Goal: Transaction & Acquisition: Purchase product/service

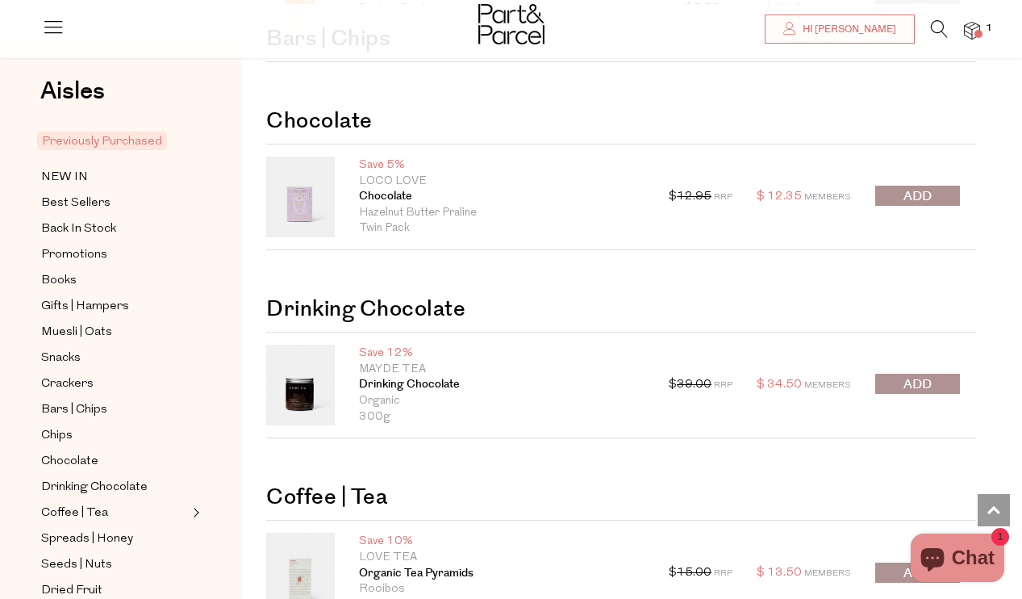
scroll to position [2753, 0]
click at [897, 190] on button "submit" at bounding box center [917, 195] width 85 height 20
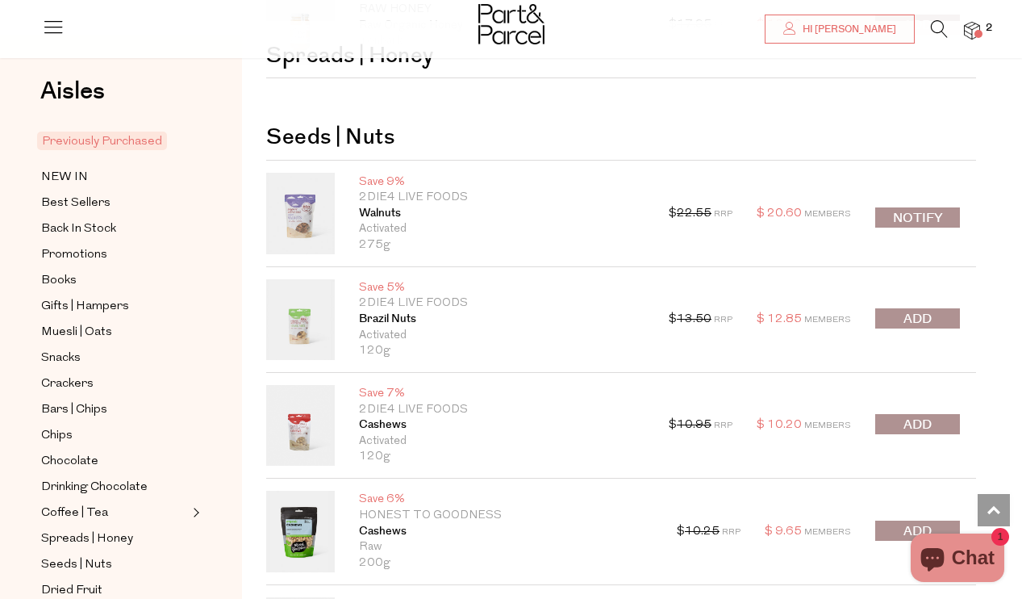
scroll to position [4125, 0]
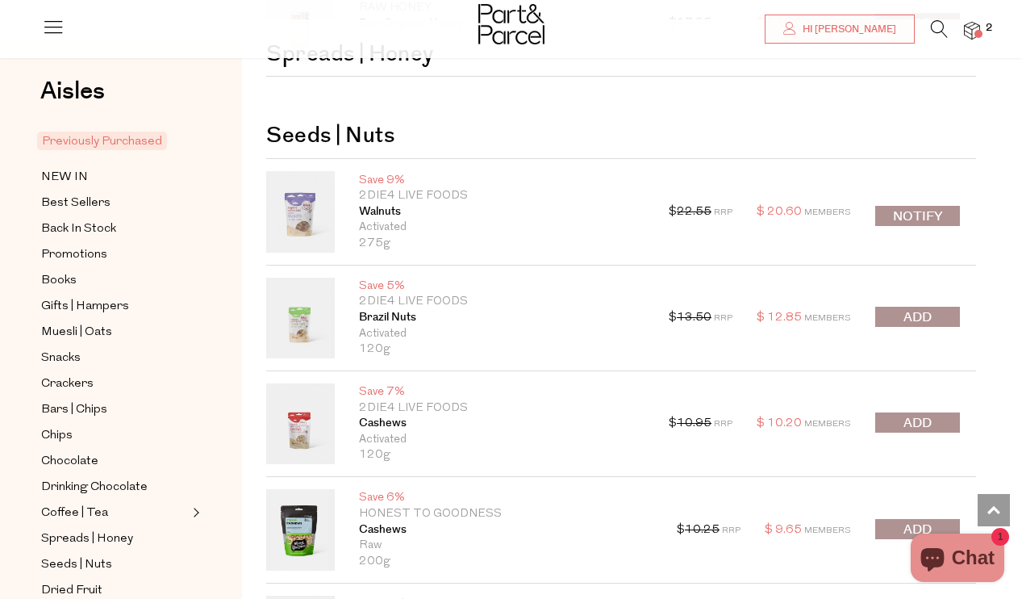
click at [934, 309] on button "submit" at bounding box center [917, 317] width 85 height 20
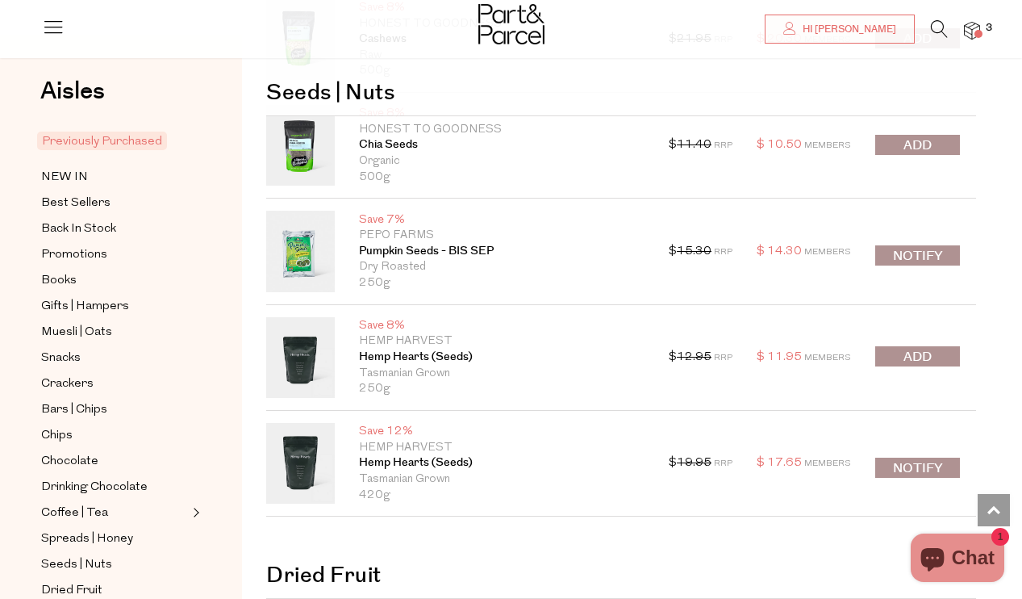
scroll to position [4834, 0]
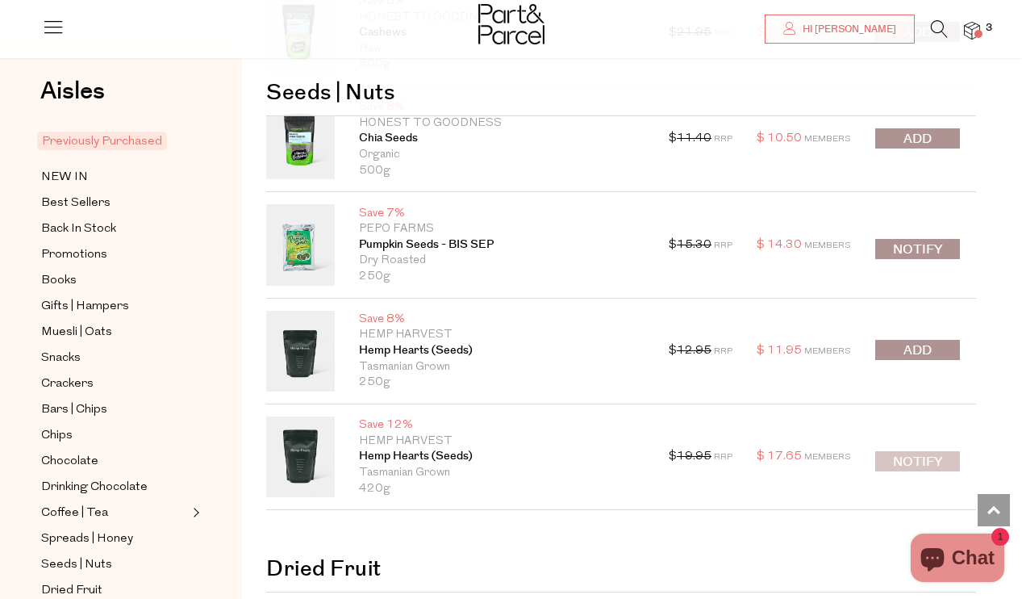
click at [922, 451] on button "Notify" at bounding box center [917, 461] width 85 height 20
type input "Notify when available"
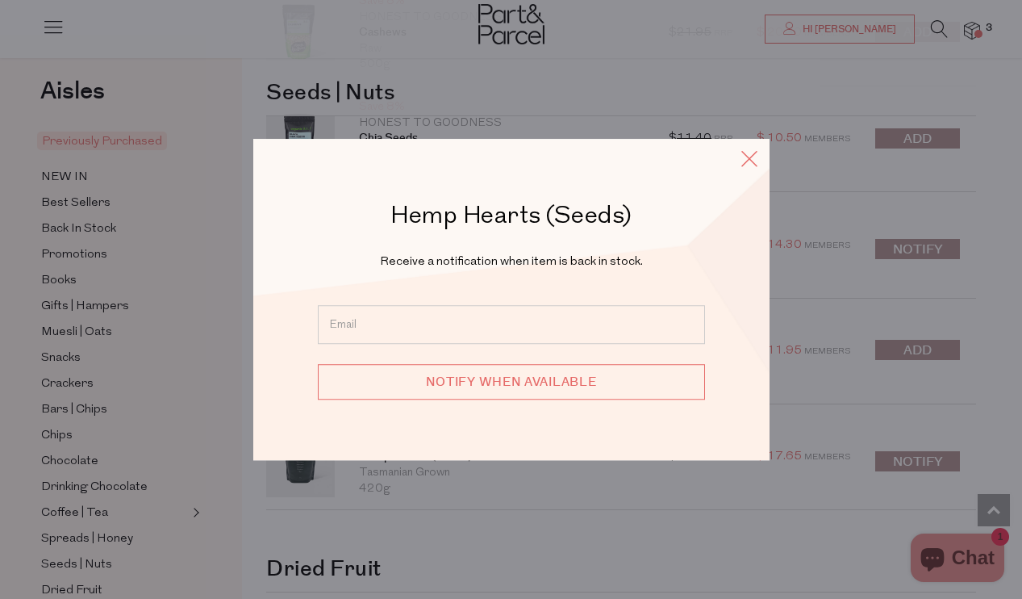
click at [751, 161] on icon at bounding box center [749, 158] width 24 height 23
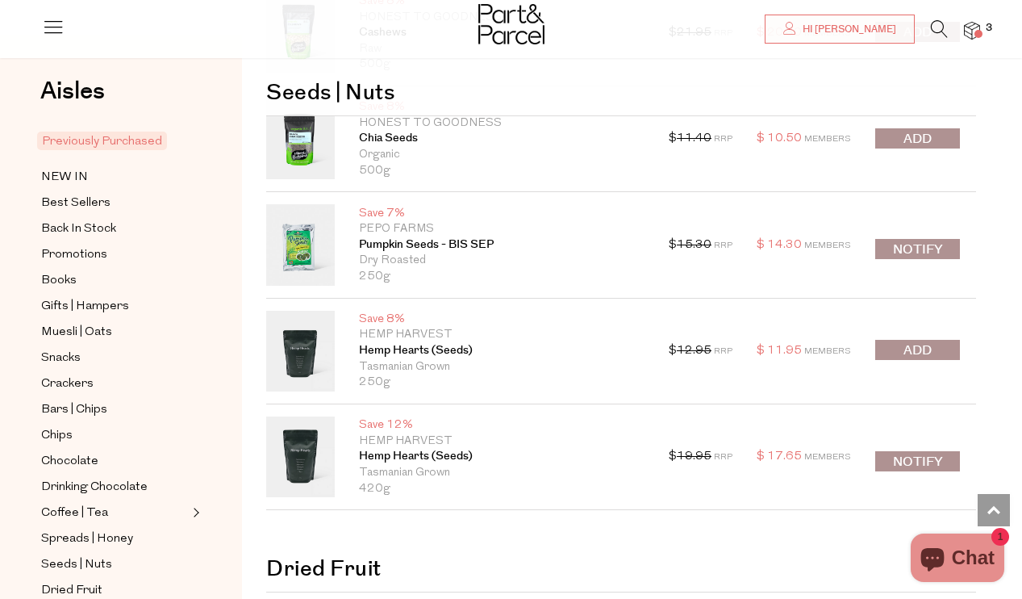
click at [913, 341] on span "submit" at bounding box center [917, 350] width 28 height 19
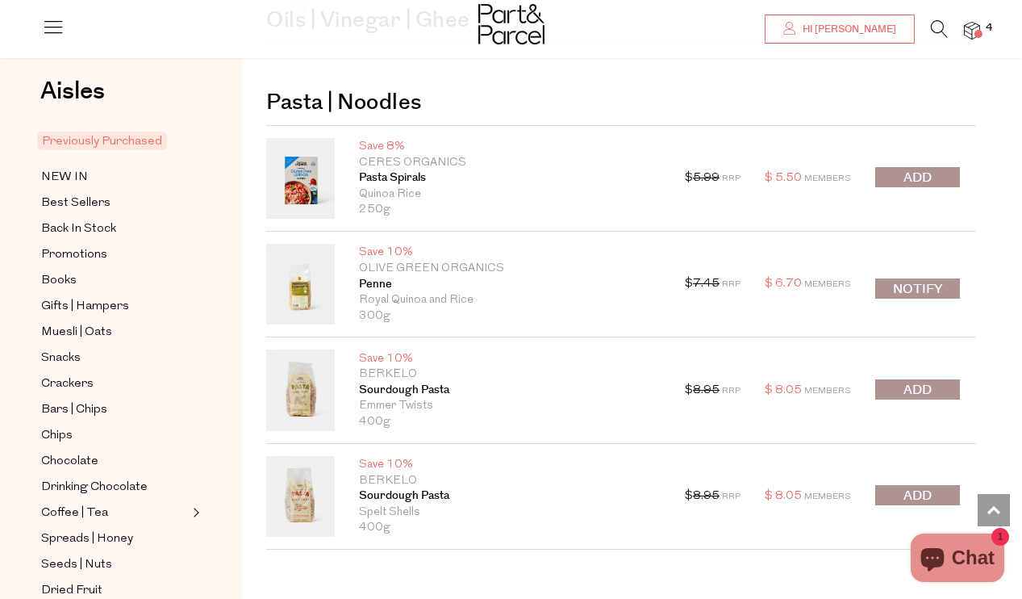
scroll to position [6609, 0]
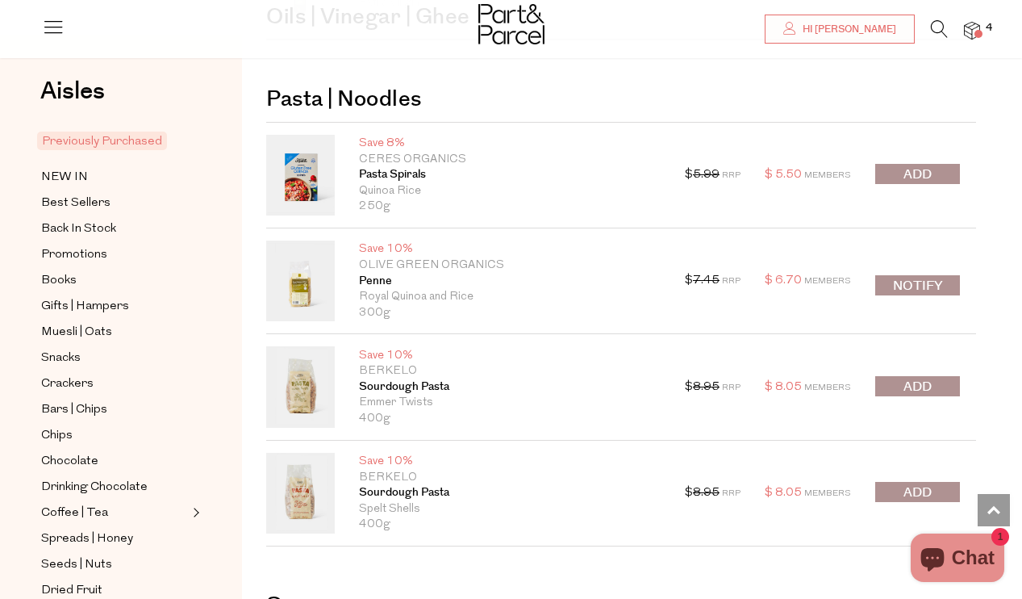
click at [921, 165] on span "submit" at bounding box center [917, 174] width 28 height 19
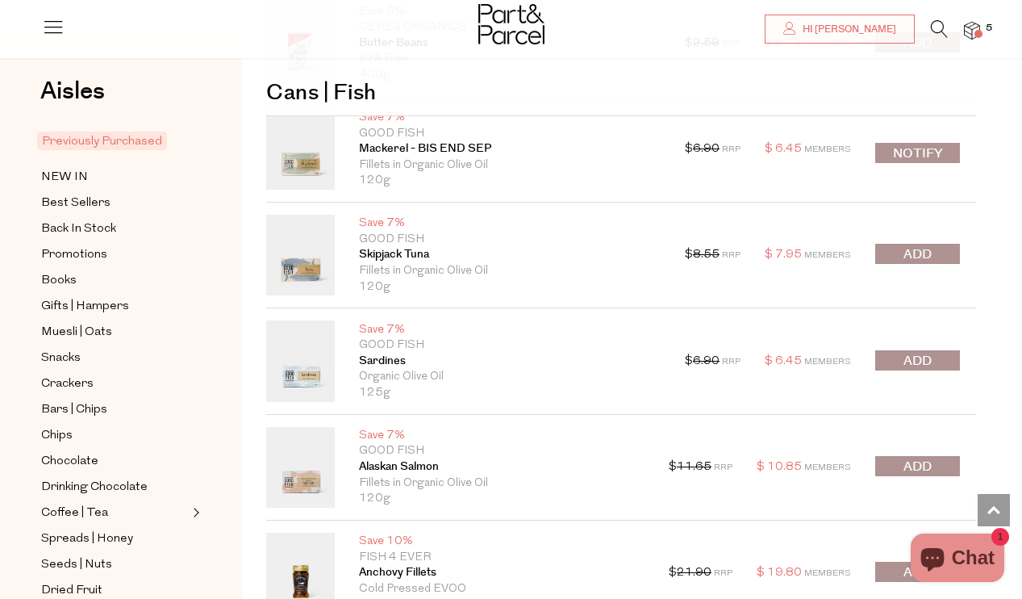
scroll to position [8260, 0]
click at [922, 457] on span "submit" at bounding box center [917, 466] width 28 height 19
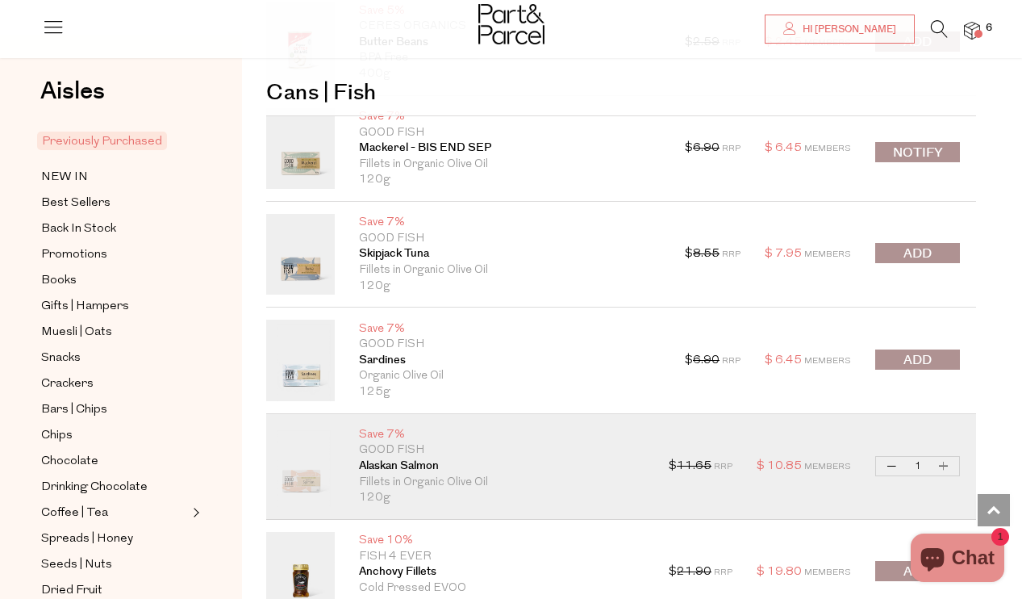
click at [941, 457] on button "Increase Alaskan Salmon" at bounding box center [943, 466] width 19 height 19
type input "2"
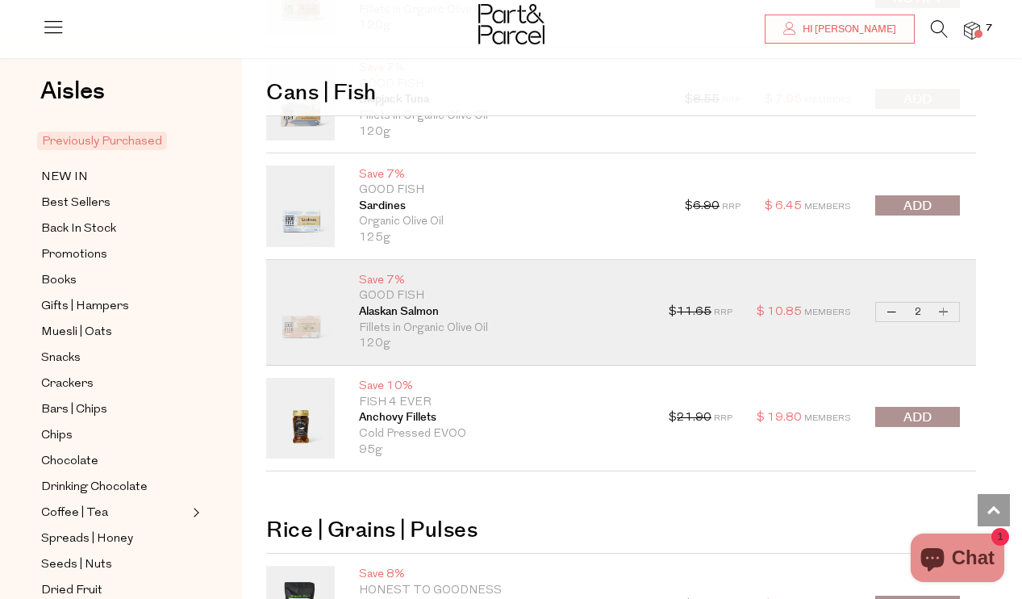
scroll to position [8408, 0]
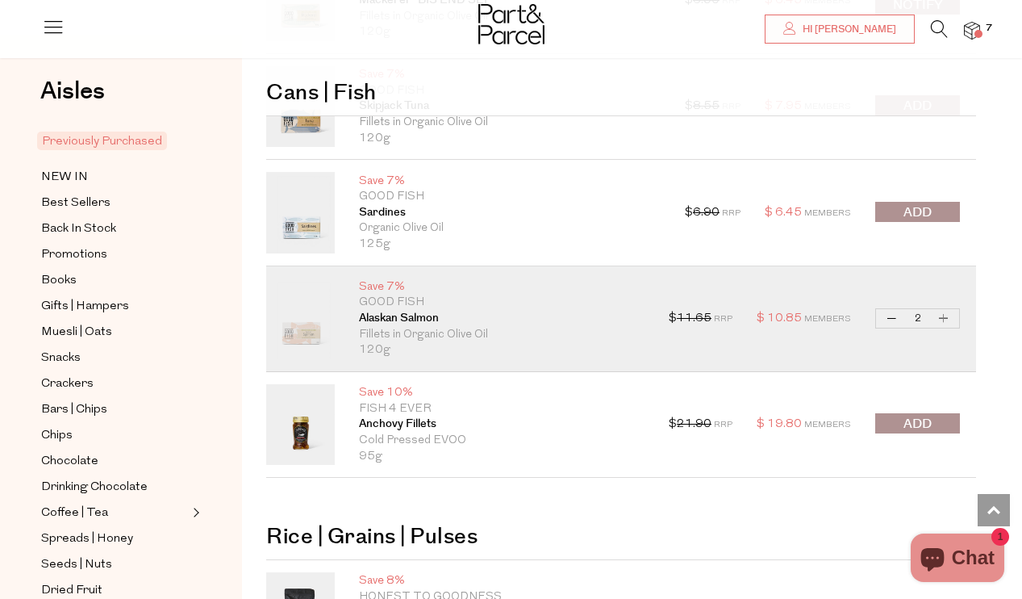
click at [891, 309] on button "Decrease Alaskan Salmon" at bounding box center [892, 318] width 19 height 19
type input "1"
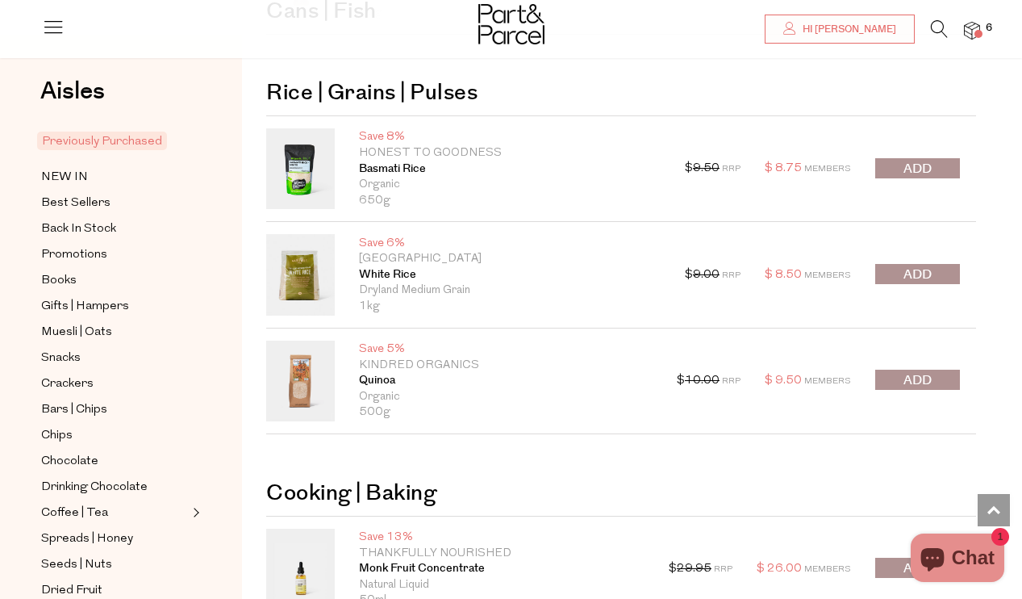
scroll to position [8852, 0]
click at [932, 369] on button "submit" at bounding box center [917, 379] width 85 height 20
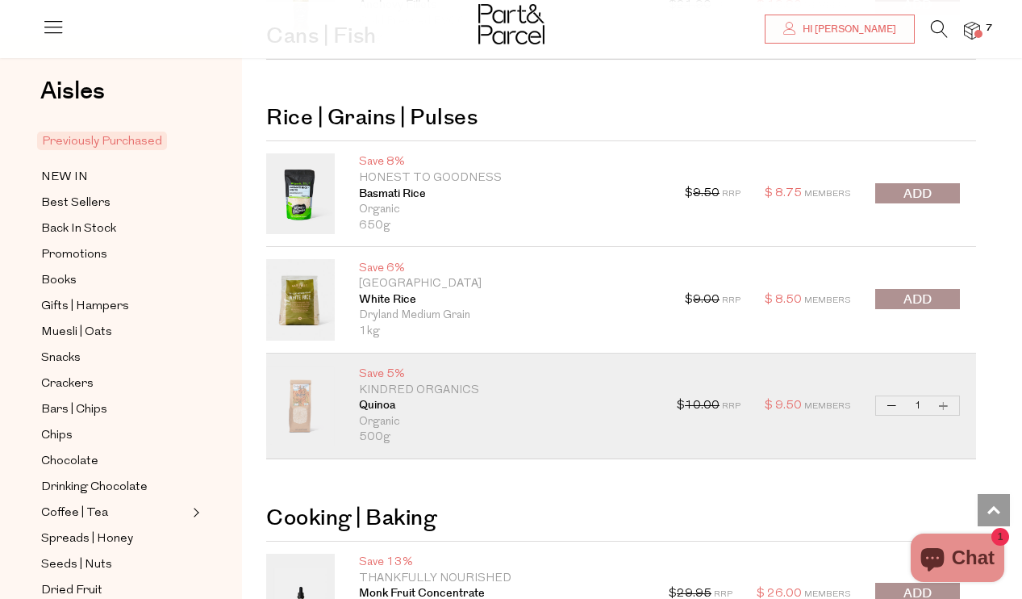
scroll to position [8820, 0]
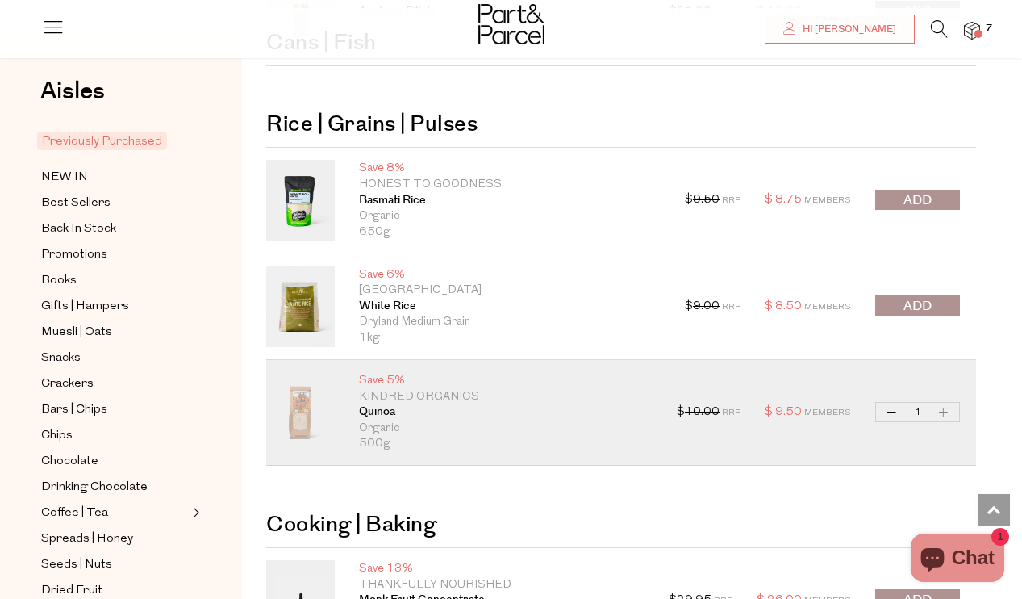
click at [914, 297] on span "submit" at bounding box center [917, 306] width 28 height 19
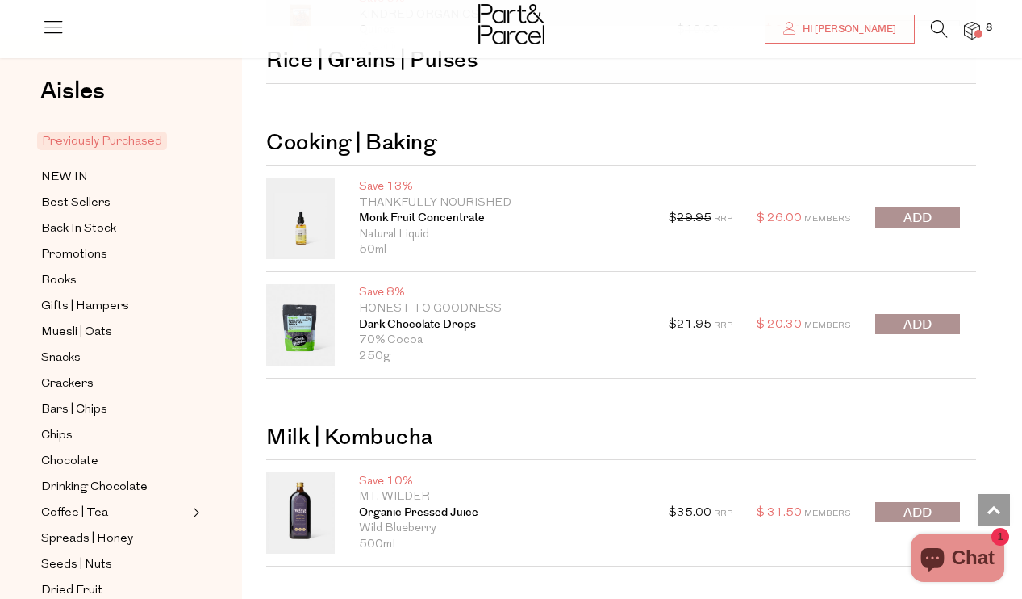
scroll to position [9214, 0]
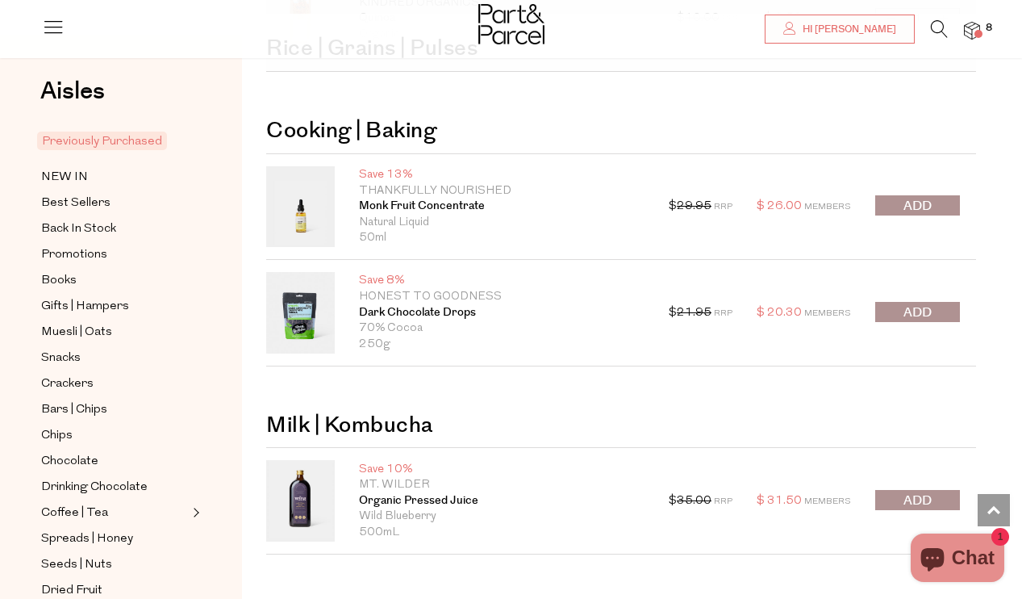
click at [924, 197] on span "submit" at bounding box center [917, 206] width 28 height 19
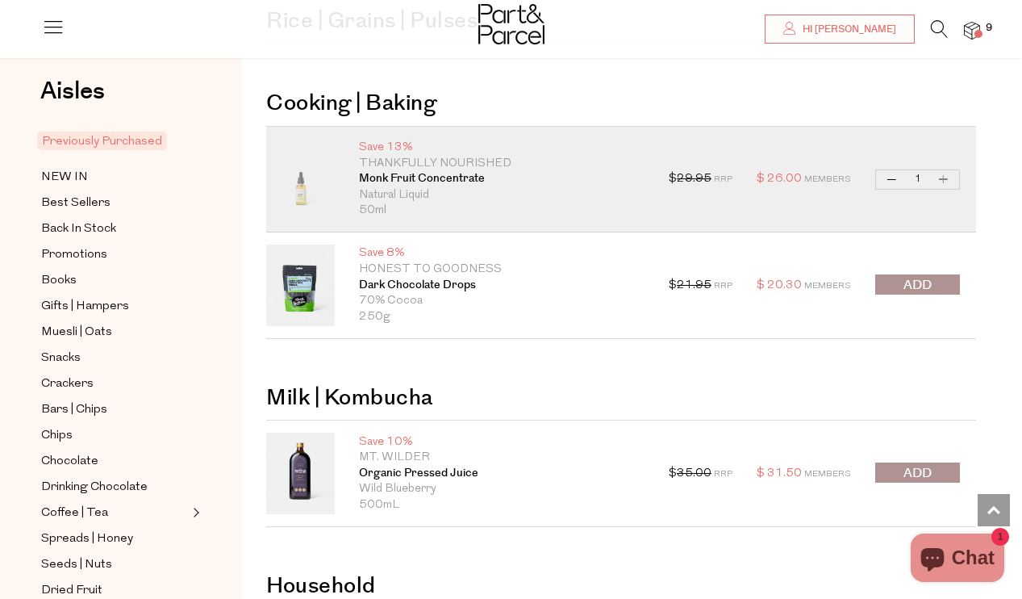
scroll to position [9248, 0]
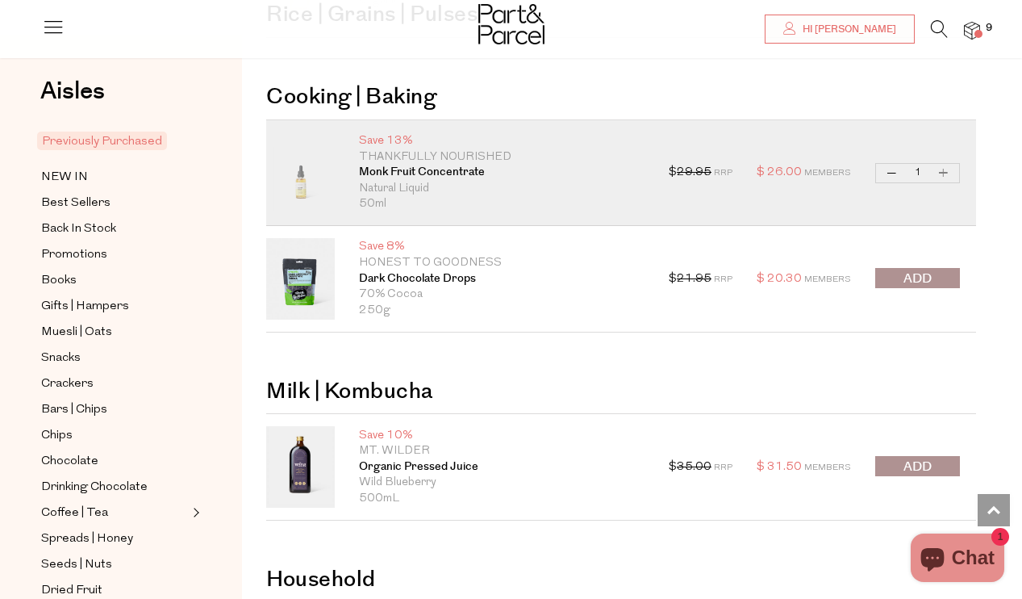
click at [922, 269] on span "submit" at bounding box center [917, 278] width 28 height 19
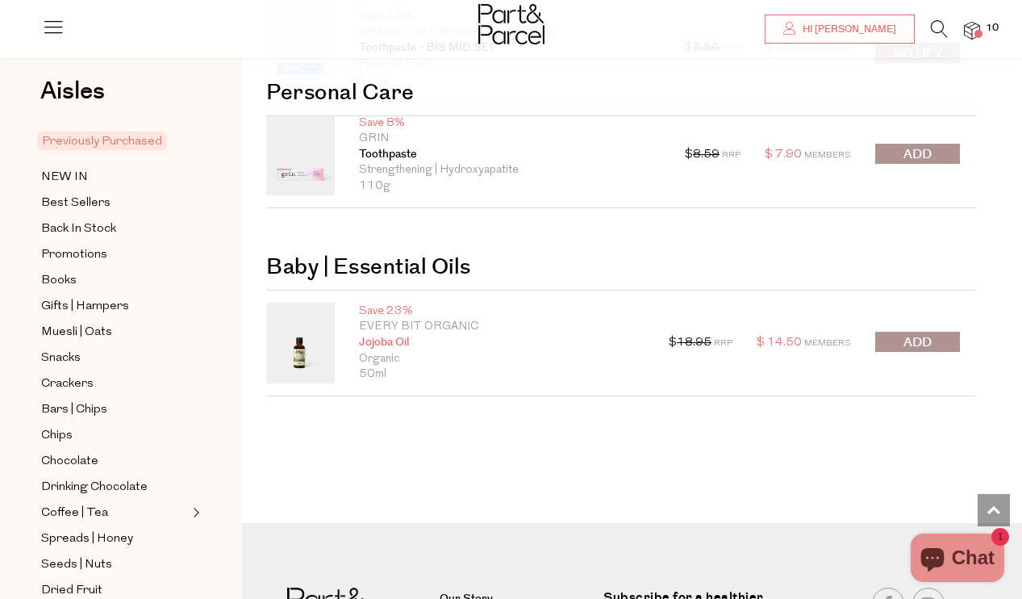
scroll to position [10159, 0]
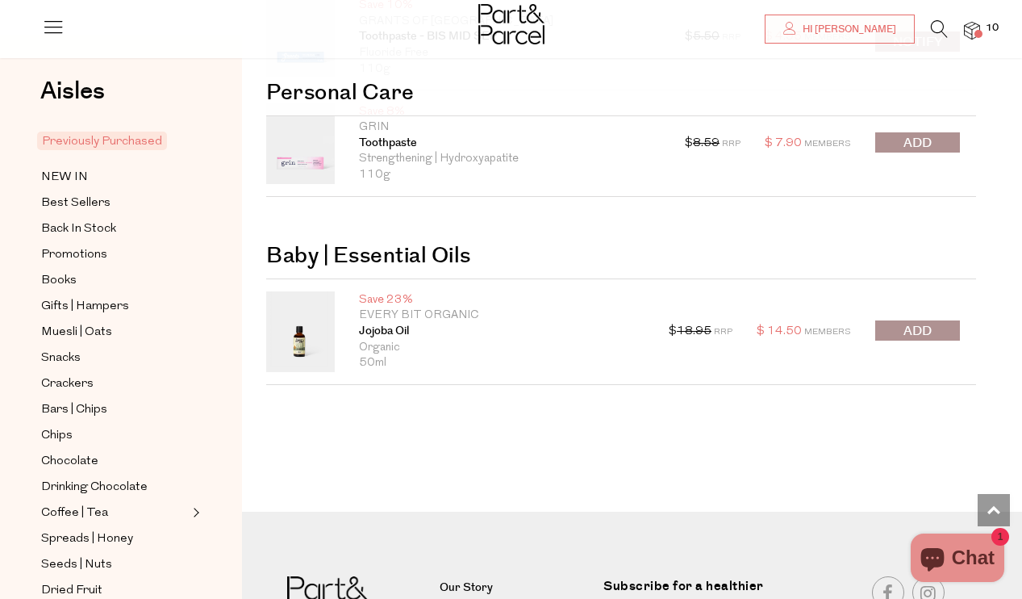
click at [936, 27] on icon at bounding box center [939, 29] width 17 height 18
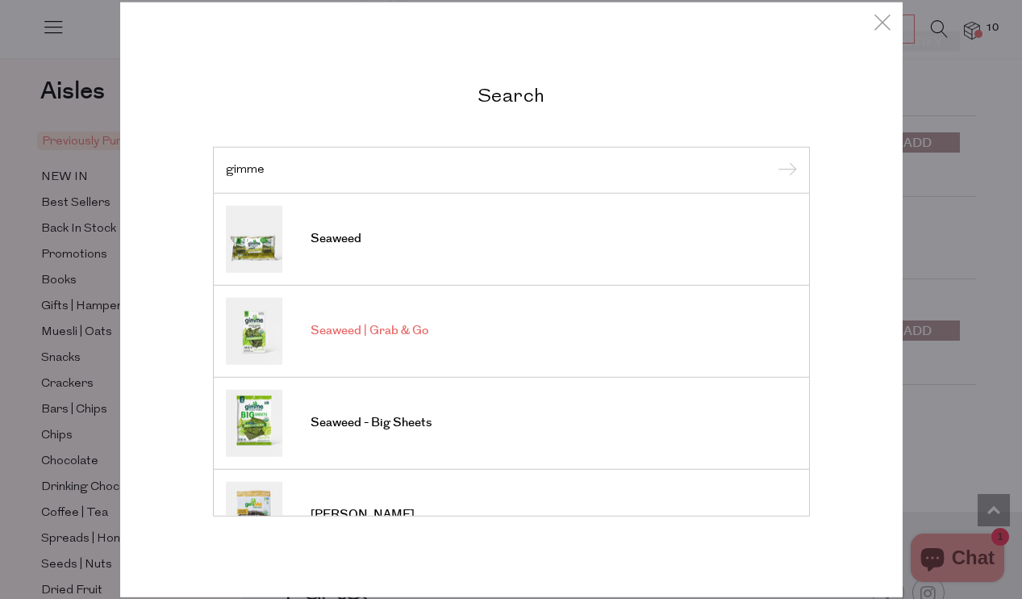
type input "gimme"
click at [364, 330] on span "Seaweed | Grab & Go" at bounding box center [370, 331] width 118 height 16
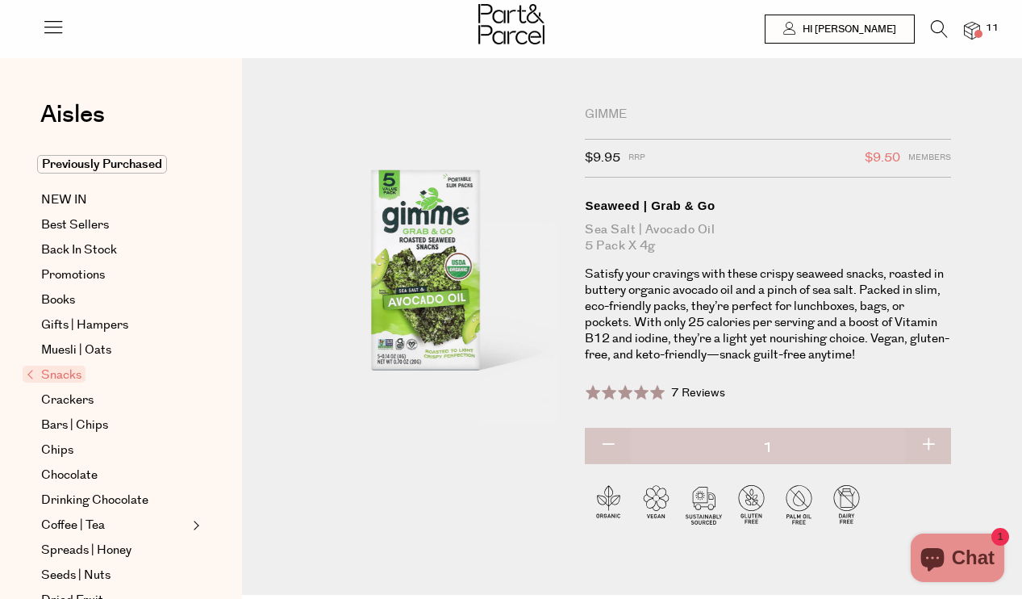
click at [928, 443] on button "button" at bounding box center [928, 445] width 46 height 35
type input "2"
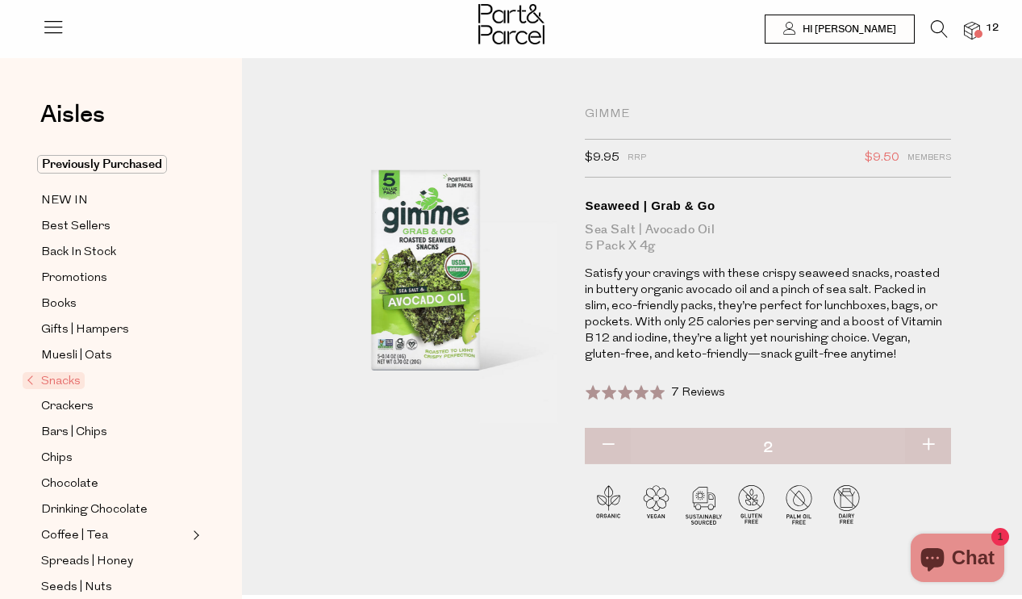
click at [932, 28] on icon at bounding box center [939, 29] width 17 height 18
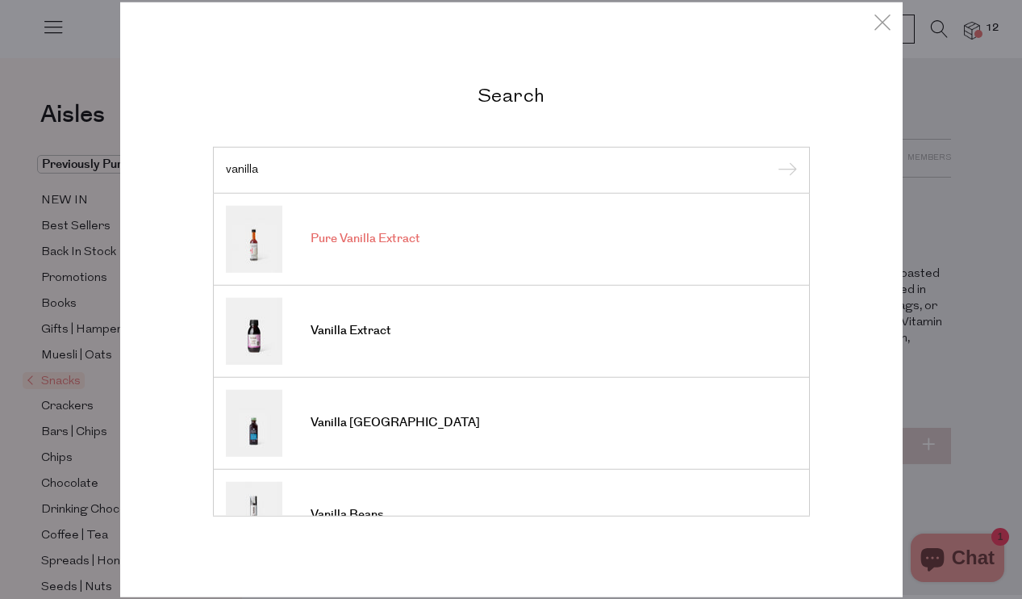
type input "vanilla"
click at [389, 240] on span "Pure Vanilla Extract" at bounding box center [366, 239] width 110 height 16
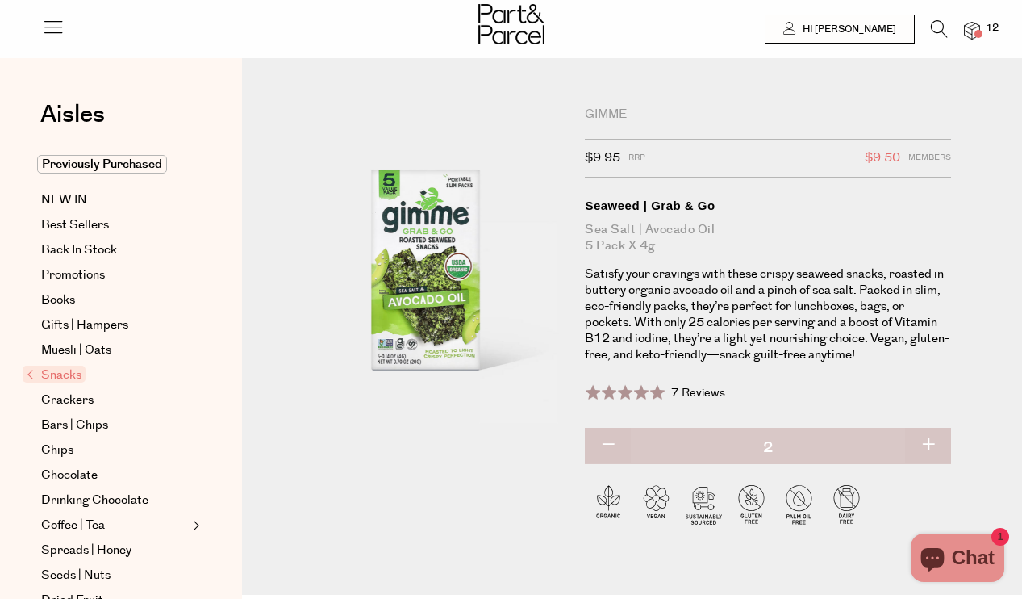
click at [937, 27] on icon at bounding box center [939, 29] width 17 height 18
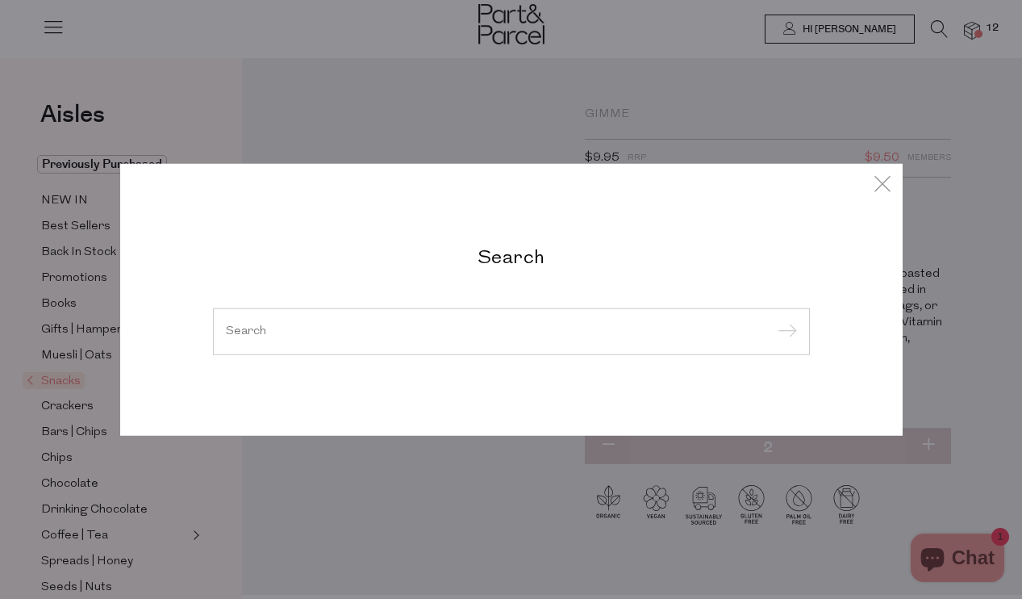
type input "v"
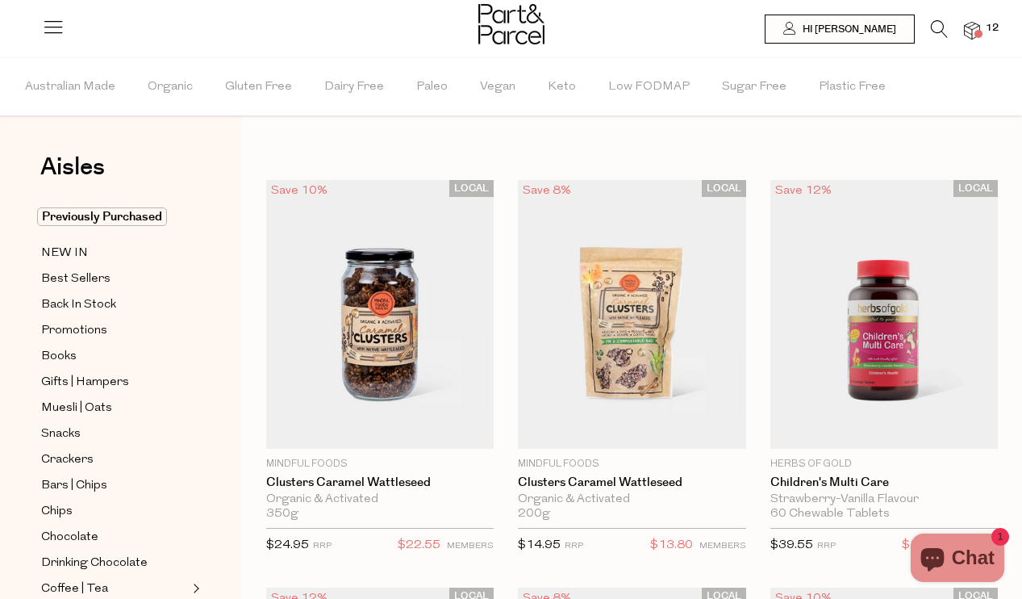
click at [933, 29] on icon at bounding box center [939, 29] width 17 height 18
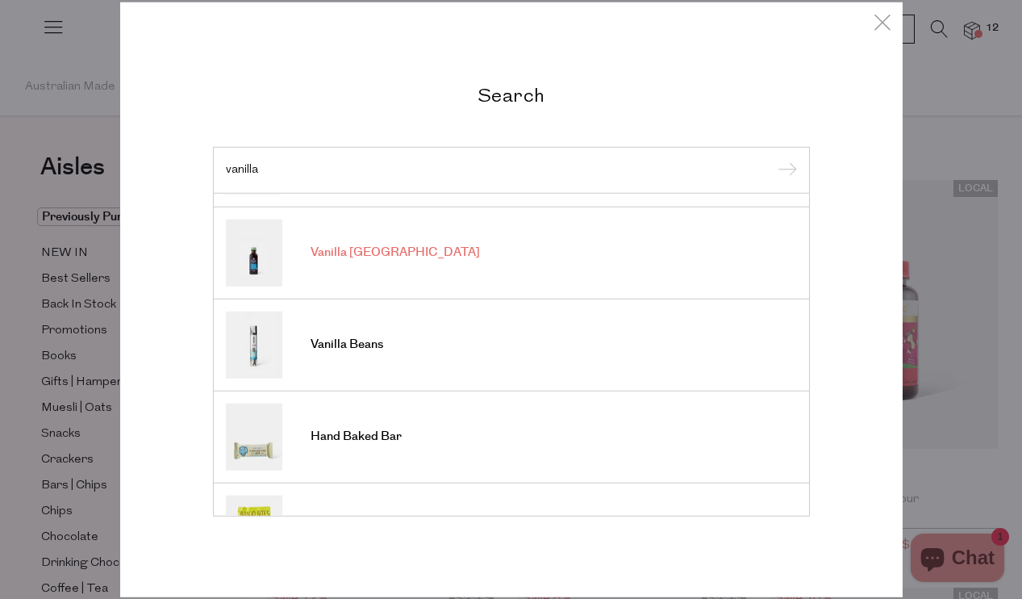
scroll to position [61, 0]
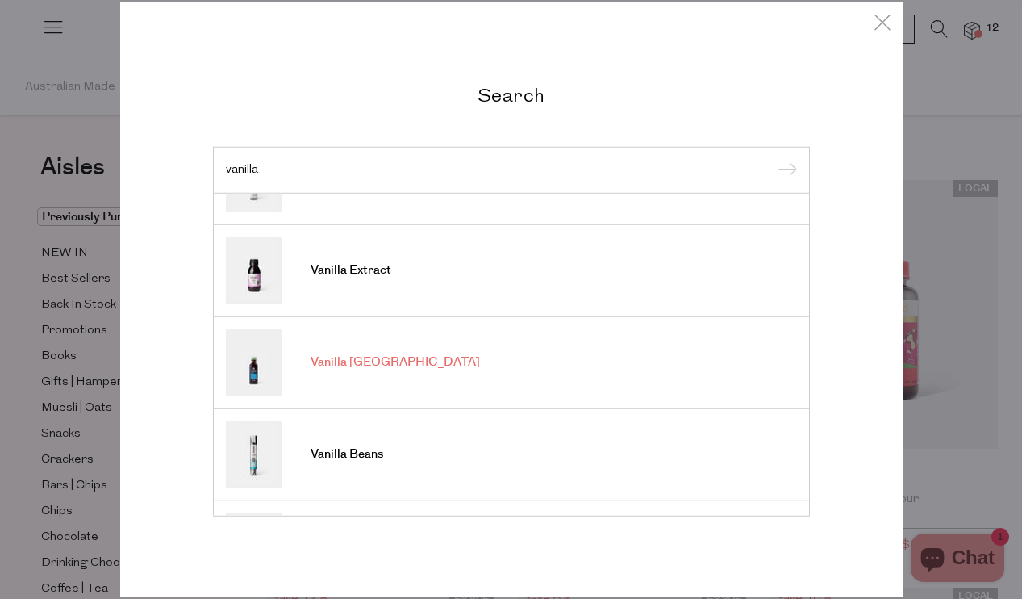
type input "vanilla"
click at [363, 357] on span "Vanilla [GEOGRAPHIC_DATA]" at bounding box center [395, 362] width 169 height 16
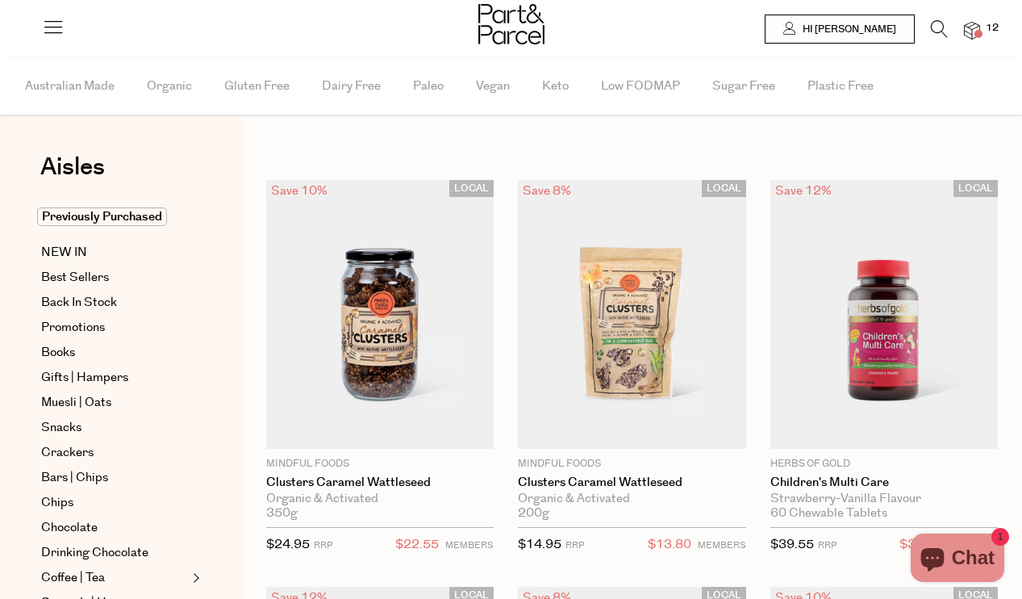
click at [937, 27] on icon at bounding box center [939, 29] width 17 height 18
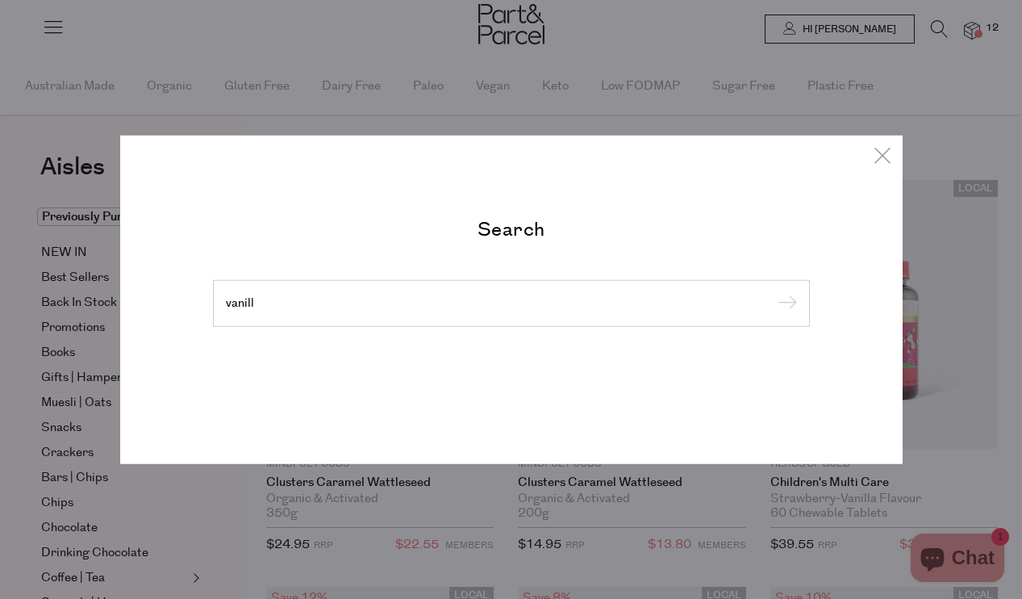
type input "vanilla"
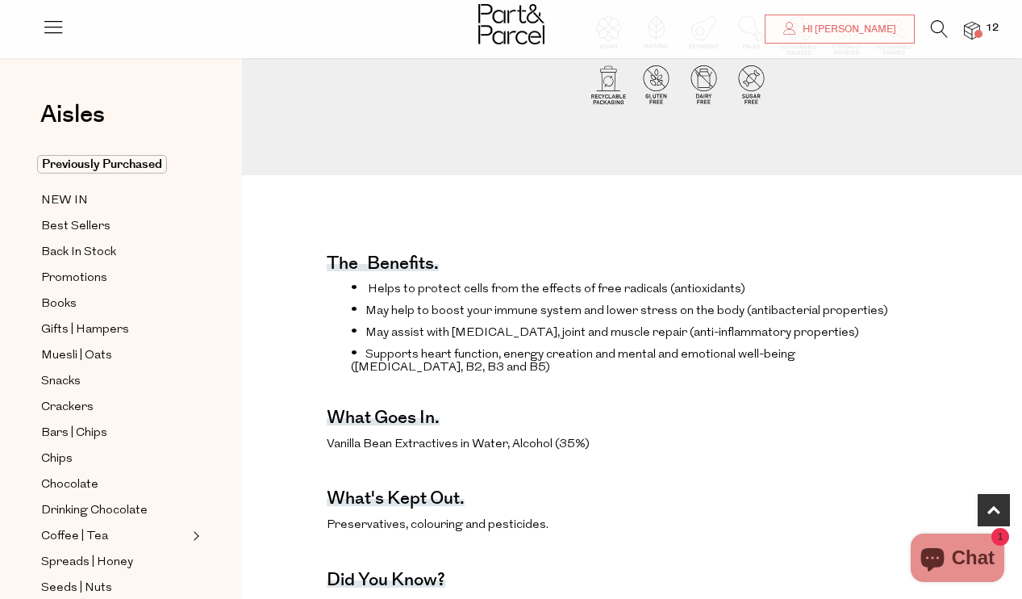
scroll to position [502, 0]
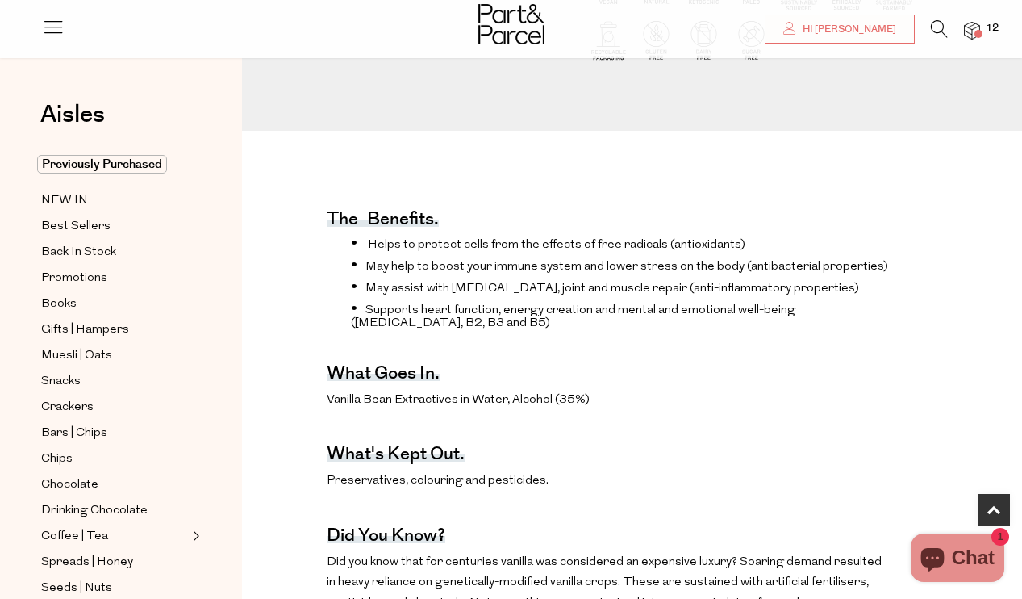
click at [580, 244] on li "Helps to protect cells from the effects of free radicals (antioxidants)" at bounding box center [620, 244] width 539 height 16
click at [486, 396] on span "Vanilla Bean Extractives in Water, Alcohol (35%)" at bounding box center [458, 400] width 263 height 12
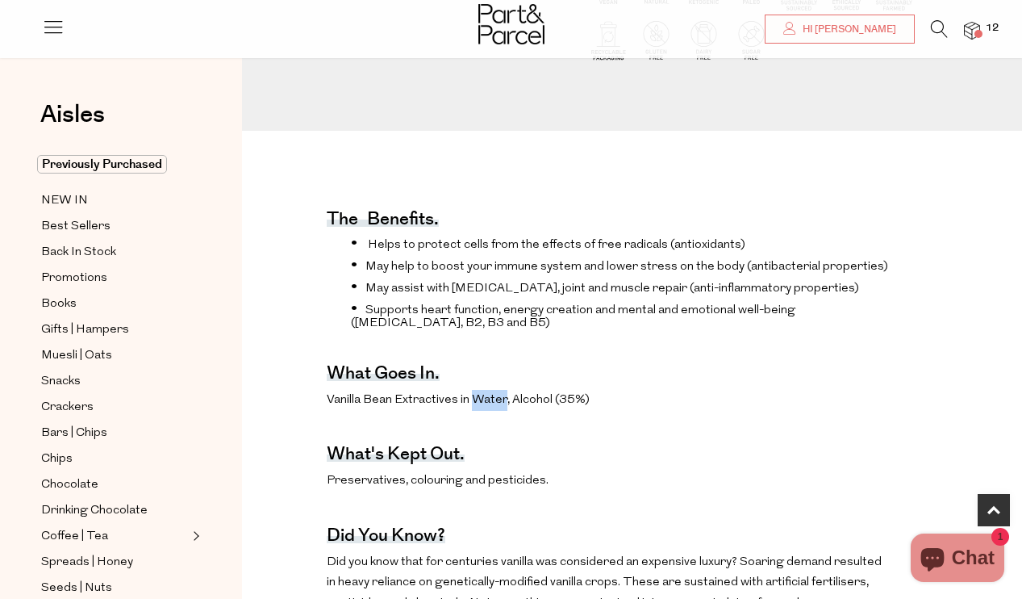
click at [486, 396] on span "Vanilla Bean Extractives in Water, Alcohol (35%)" at bounding box center [458, 400] width 263 height 12
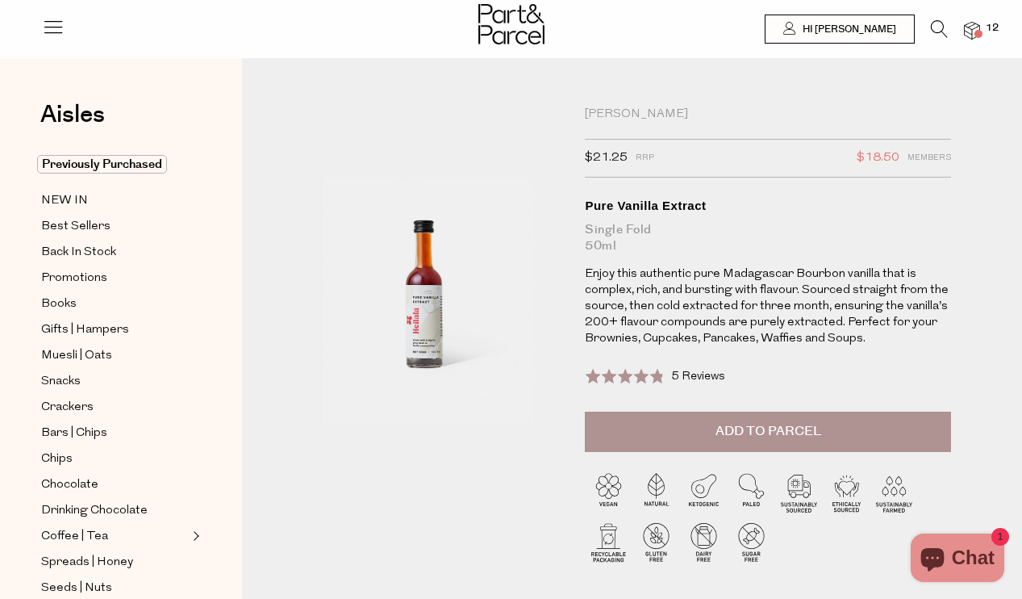
scroll to position [0, 0]
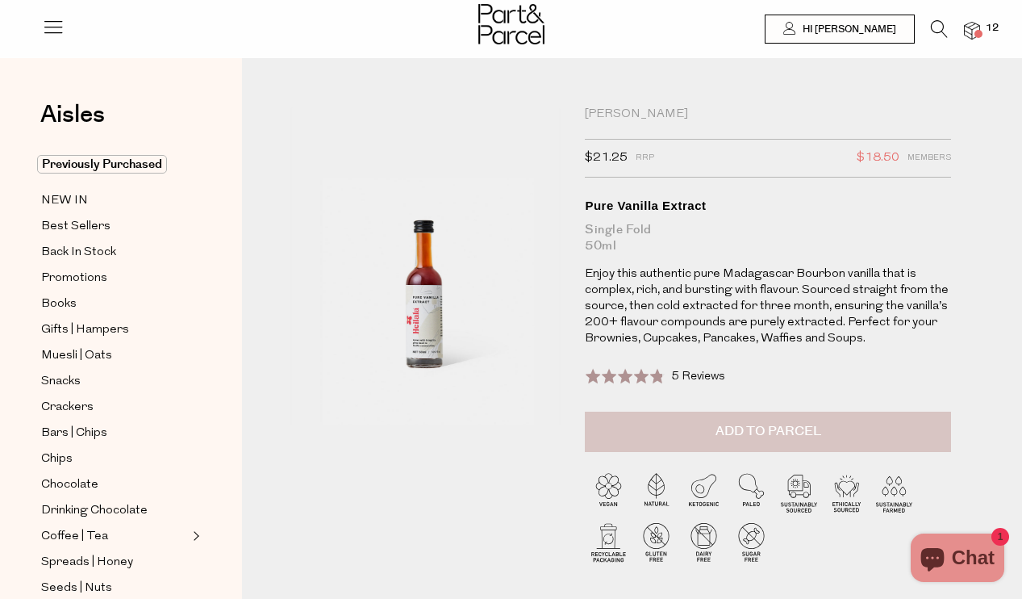
click at [812, 430] on span "Add to Parcel" at bounding box center [769, 431] width 106 height 19
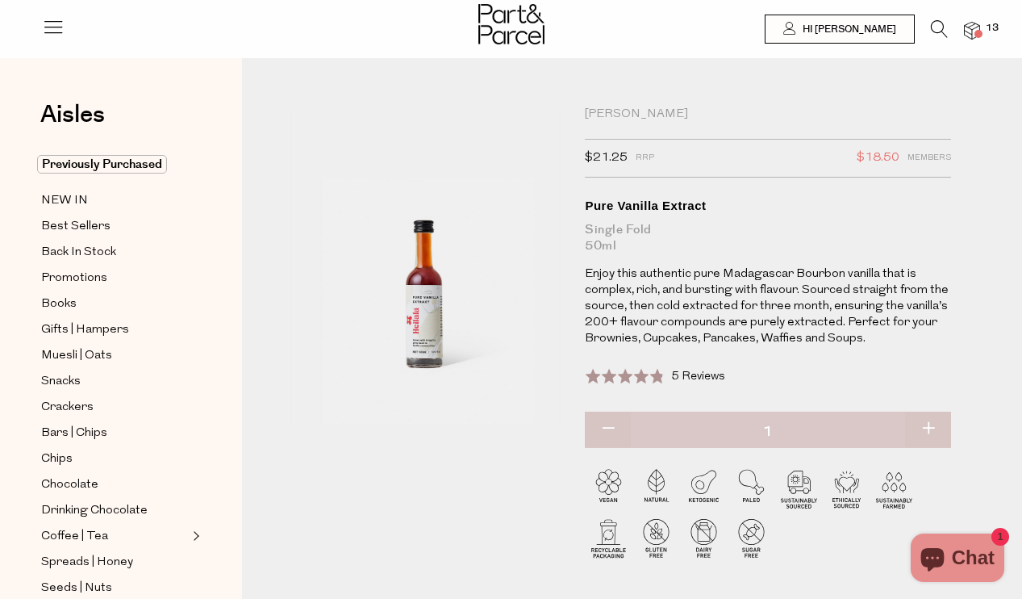
click at [974, 29] on img at bounding box center [972, 31] width 16 height 19
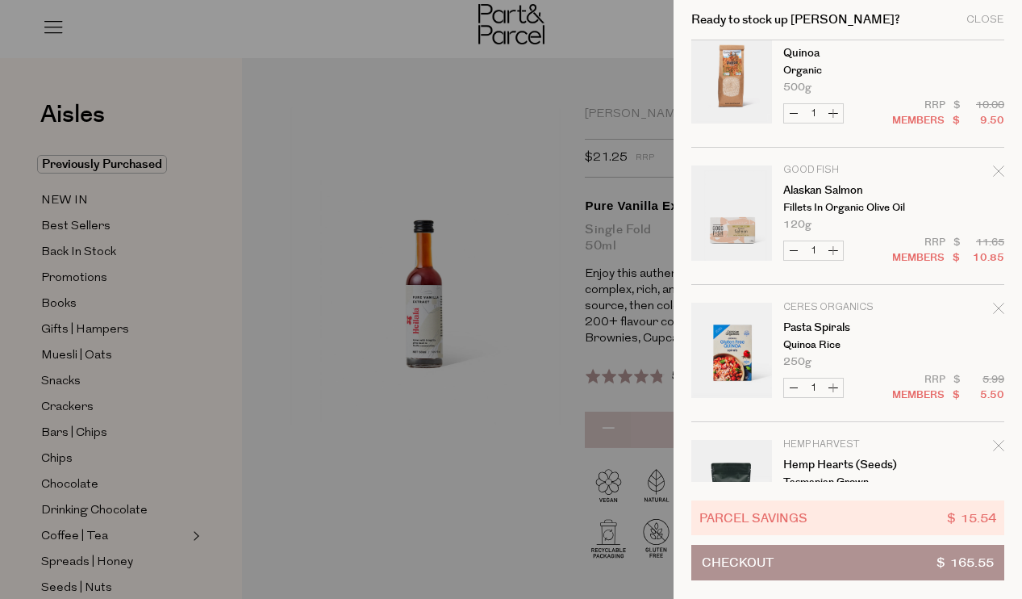
scroll to position [728, 0]
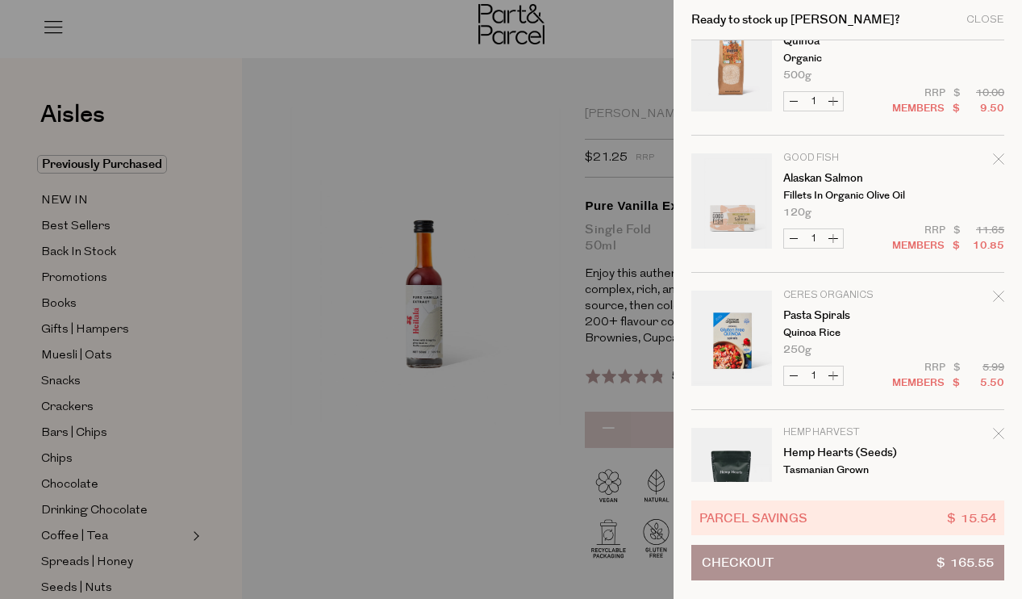
click at [996, 156] on icon "Remove Alaskan Salmon" at bounding box center [998, 158] width 11 height 11
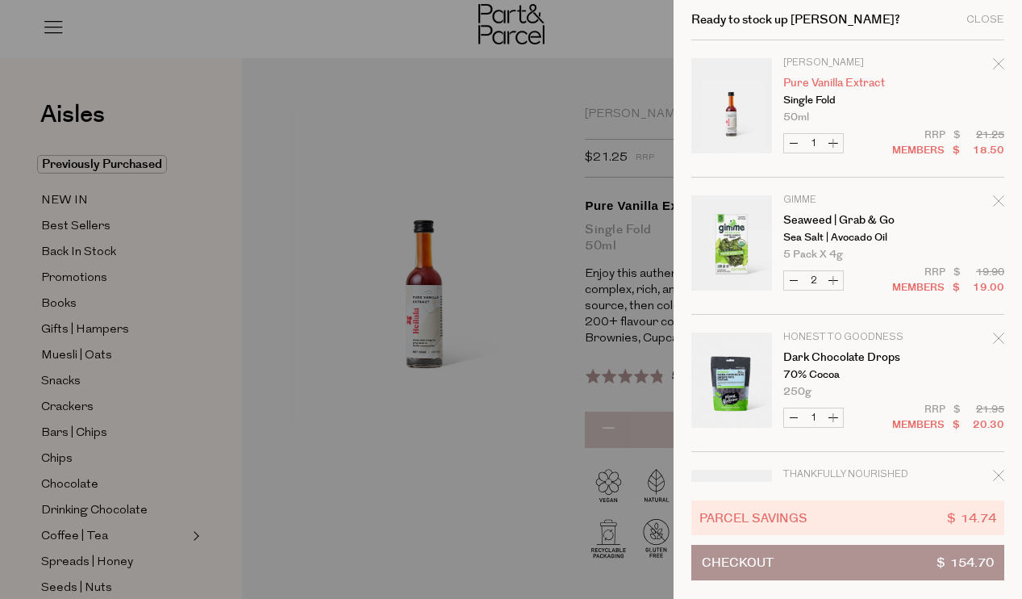
scroll to position [0, 0]
click at [530, 338] on div at bounding box center [511, 299] width 1022 height 599
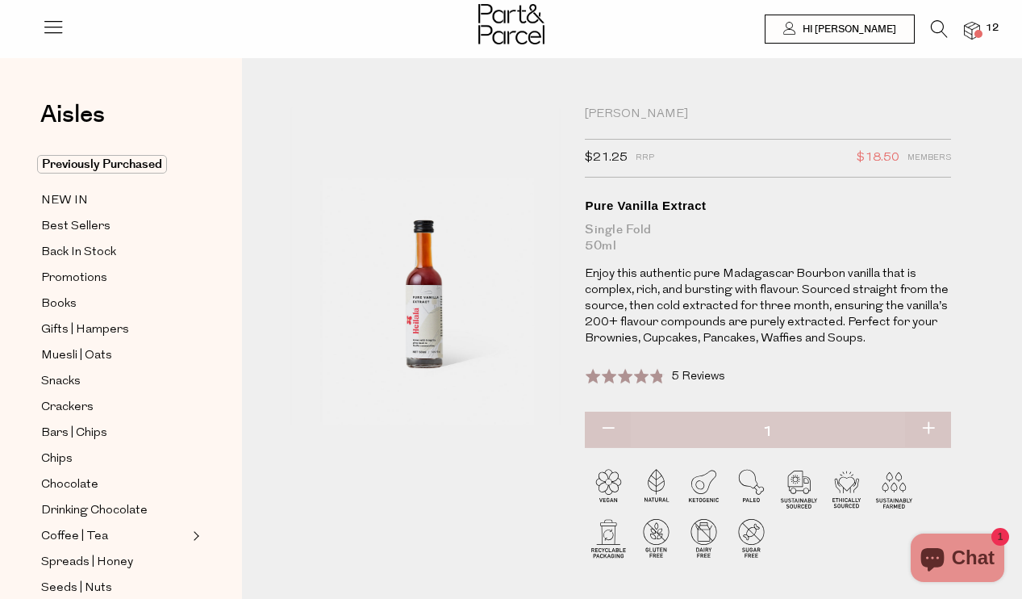
click at [937, 27] on icon at bounding box center [939, 29] width 17 height 18
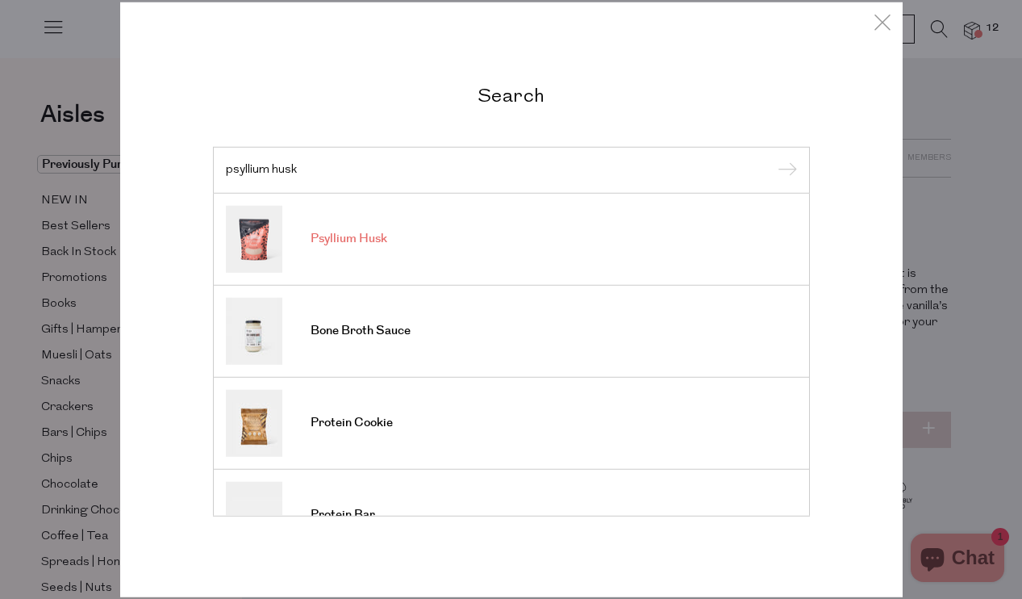
type input "psyllium husk"
click at [341, 236] on span "Psyllium Husk" at bounding box center [349, 239] width 77 height 16
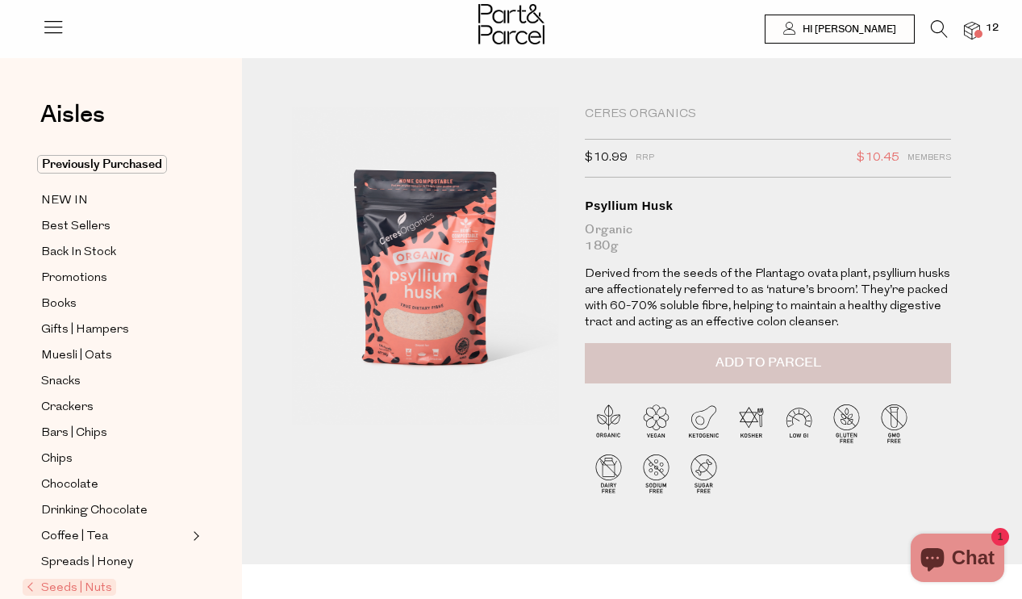
click at [638, 361] on button "Add to Parcel" at bounding box center [768, 363] width 366 height 40
click at [67, 199] on span "NEW IN" at bounding box center [64, 200] width 47 height 19
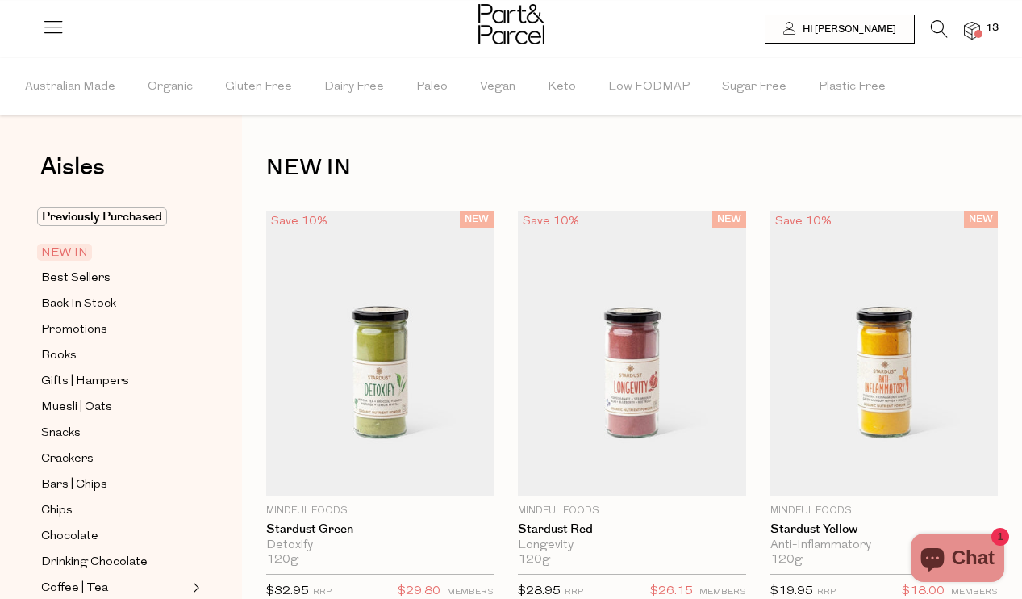
click at [978, 30] on span at bounding box center [978, 34] width 8 height 8
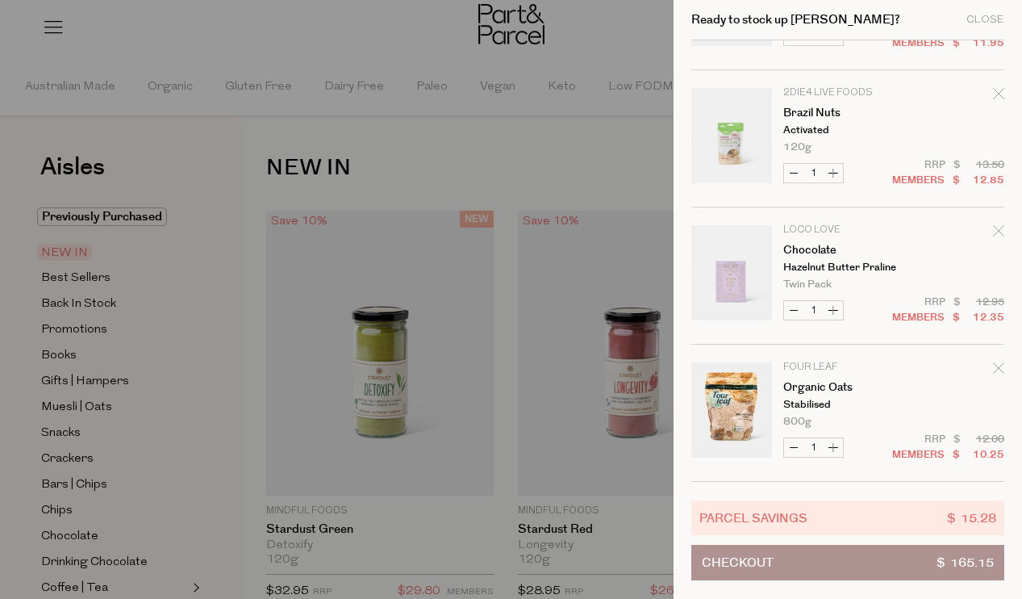
scroll to position [1204, 0]
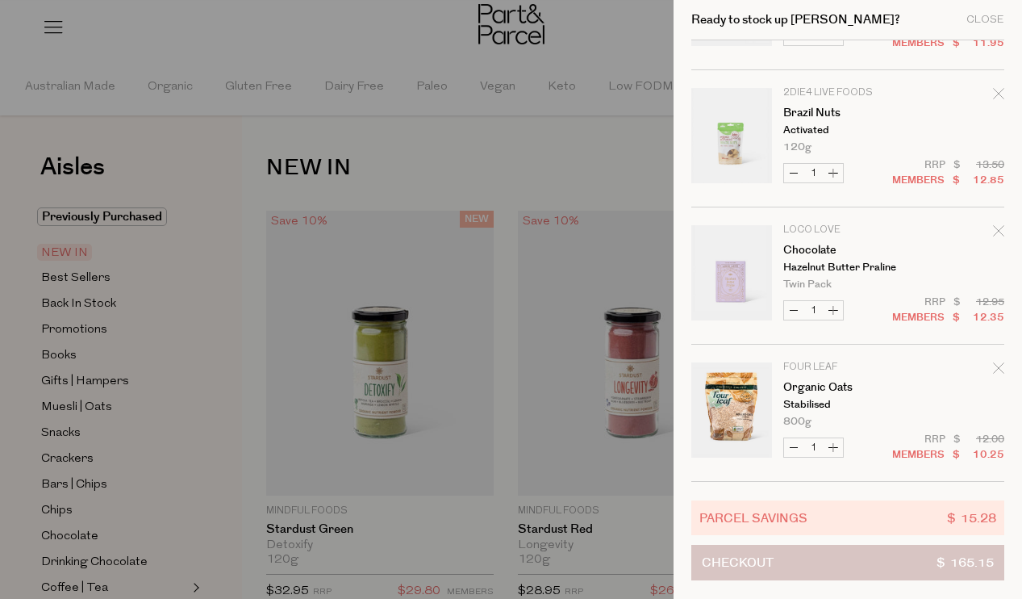
click at [830, 566] on button "Checkout $ 165.15" at bounding box center [847, 562] width 313 height 35
